Goal: Transaction & Acquisition: Download file/media

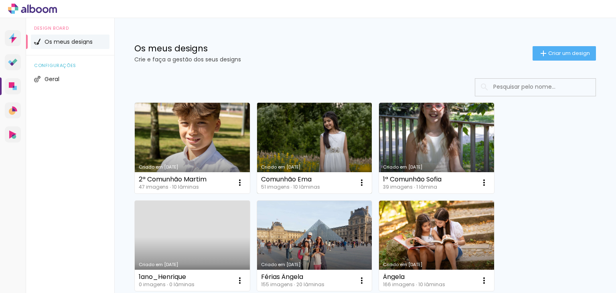
click at [285, 154] on link "Criado em [DATE]" at bounding box center [314, 148] width 115 height 91
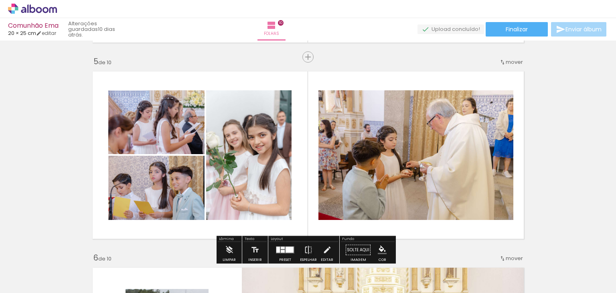
scroll to position [778, 0]
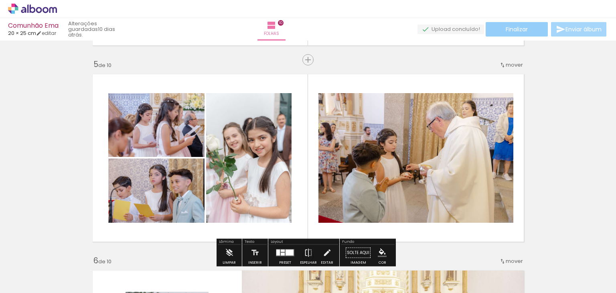
click at [529, 29] on paper-button "Finalizar" at bounding box center [517, 29] width 62 height 14
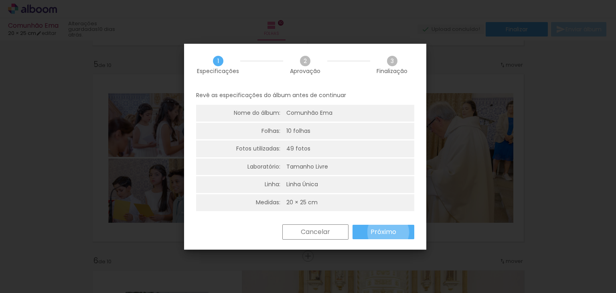
click at [0, 0] on slot "Próximo" at bounding box center [0, 0] width 0 height 0
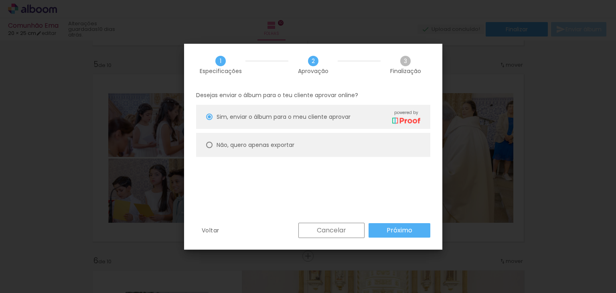
click at [242, 153] on paper-radio-button "Não, quero apenas exportar" at bounding box center [313, 145] width 234 height 24
type paper-radio-button "on"
click at [413, 232] on paper-button "Próximo" at bounding box center [400, 230] width 62 height 14
type input "Alta, 300 DPI"
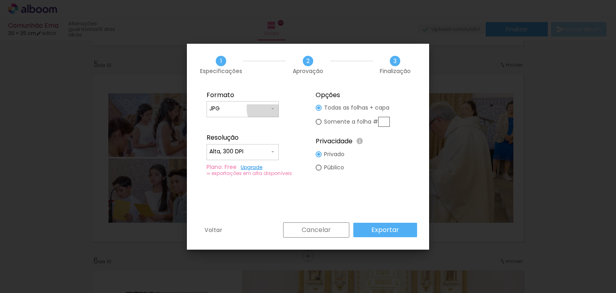
click at [0, 0] on iron-icon at bounding box center [0, 0] width 0 height 0
click at [0, 0] on paper-item "JPG" at bounding box center [0, 0] width 0 height 0
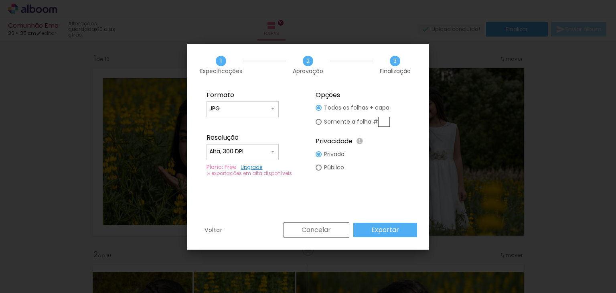
click at [403, 223] on paper-button "Exportar" at bounding box center [385, 230] width 64 height 14
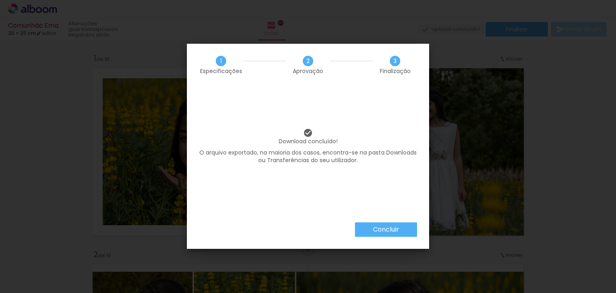
scroll to position [778, 0]
